Goal: Task Accomplishment & Management: Manage account settings

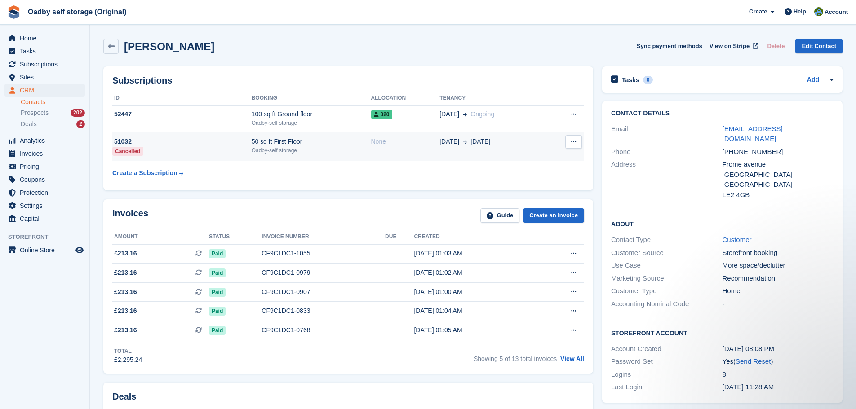
click at [316, 145] on div "50 sq ft First Floor" at bounding box center [312, 141] width 120 height 9
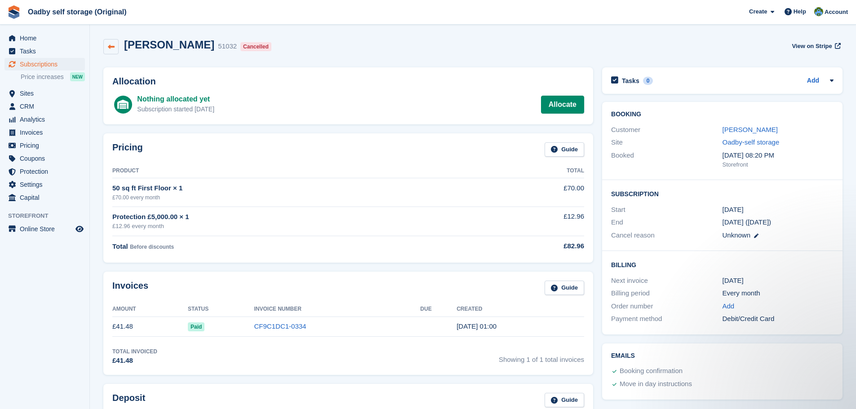
click at [117, 48] on link at bounding box center [110, 46] width 15 height 15
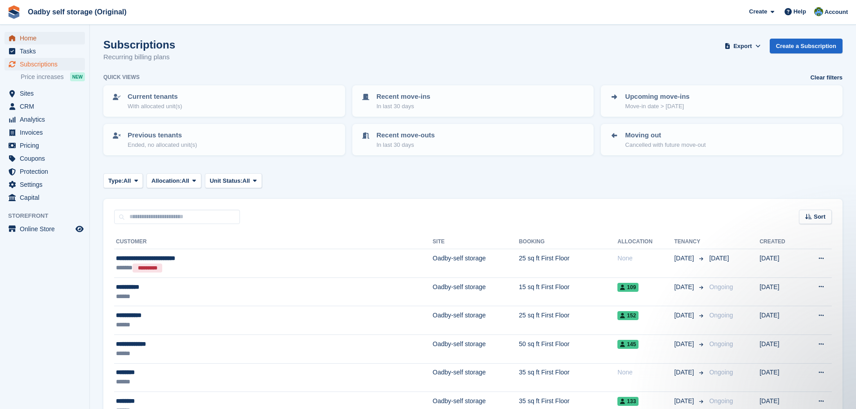
click at [32, 40] on span "Home" at bounding box center [47, 38] width 54 height 13
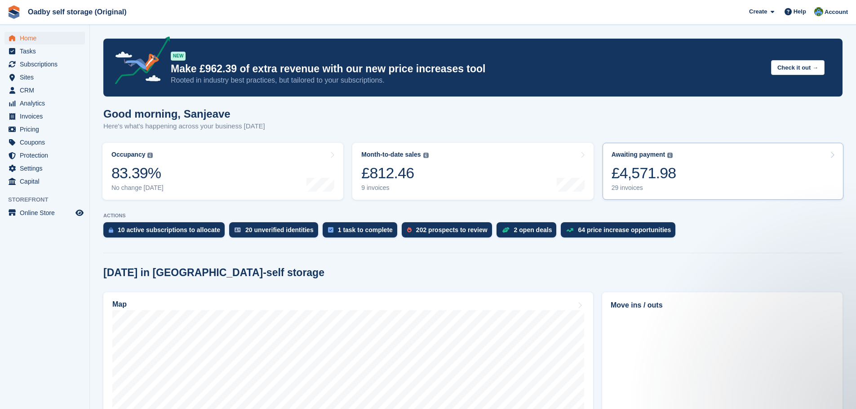
click at [664, 155] on div "Awaiting payment The total outstanding balance on all open invoices." at bounding box center [643, 155] width 62 height 8
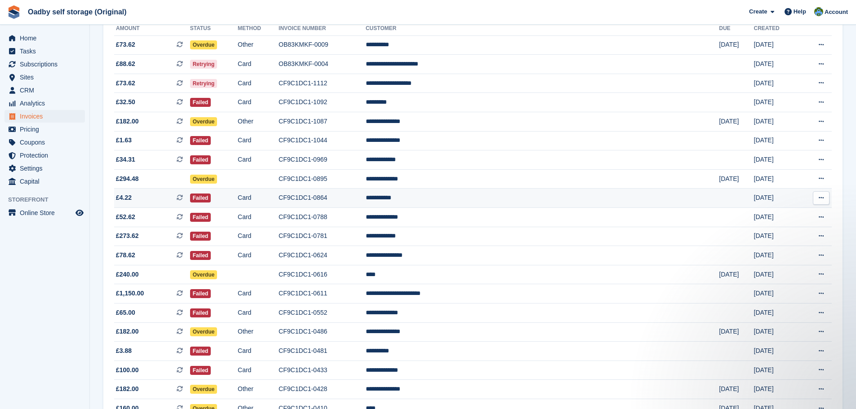
scroll to position [34, 0]
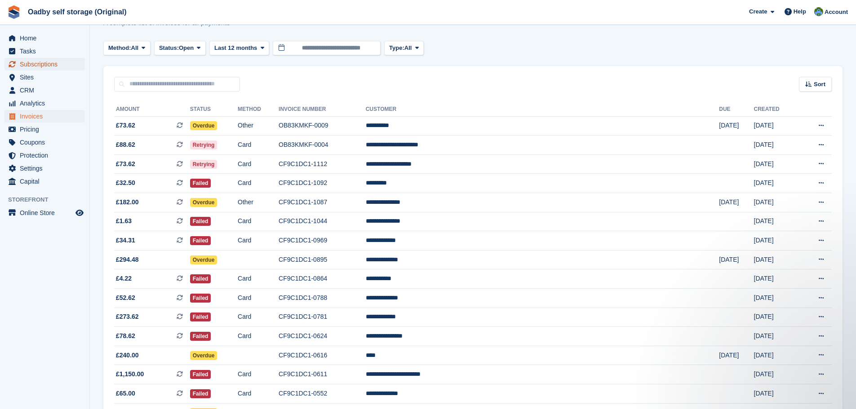
click at [28, 66] on span "Subscriptions" at bounding box center [47, 64] width 54 height 13
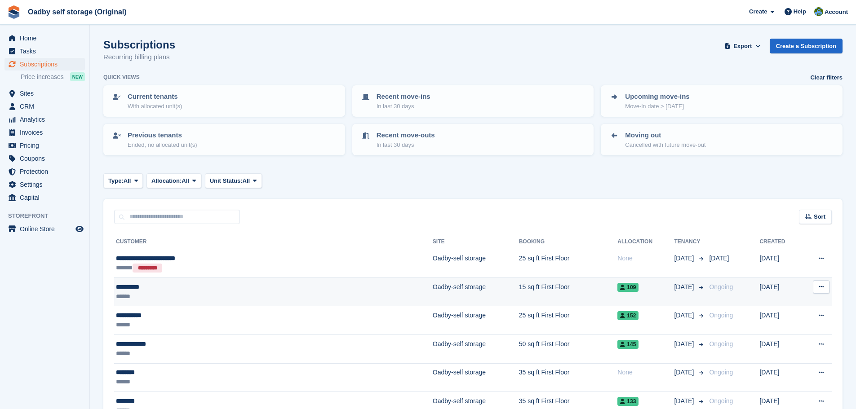
scroll to position [45, 0]
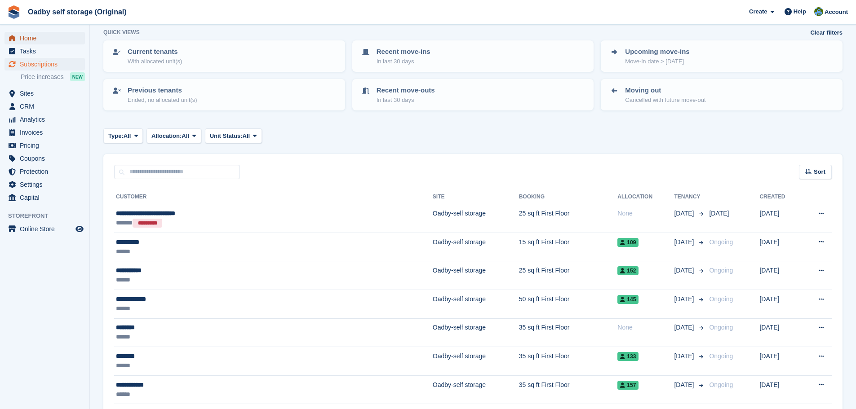
click at [29, 43] on span "Home" at bounding box center [47, 38] width 54 height 13
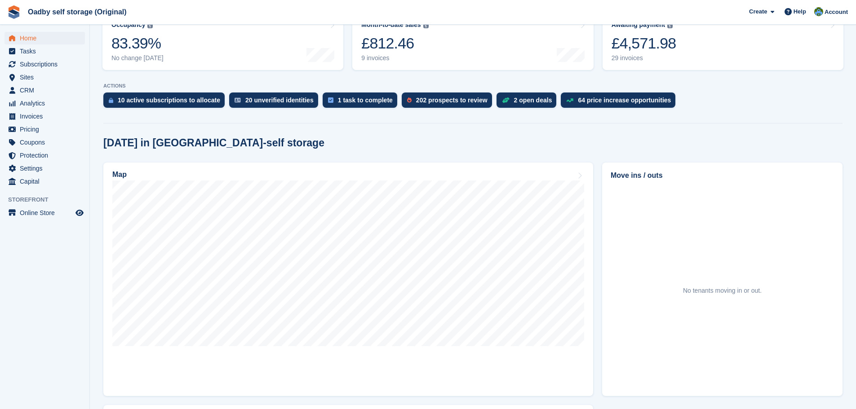
scroll to position [135, 0]
